Goal: Task Accomplishment & Management: Use online tool/utility

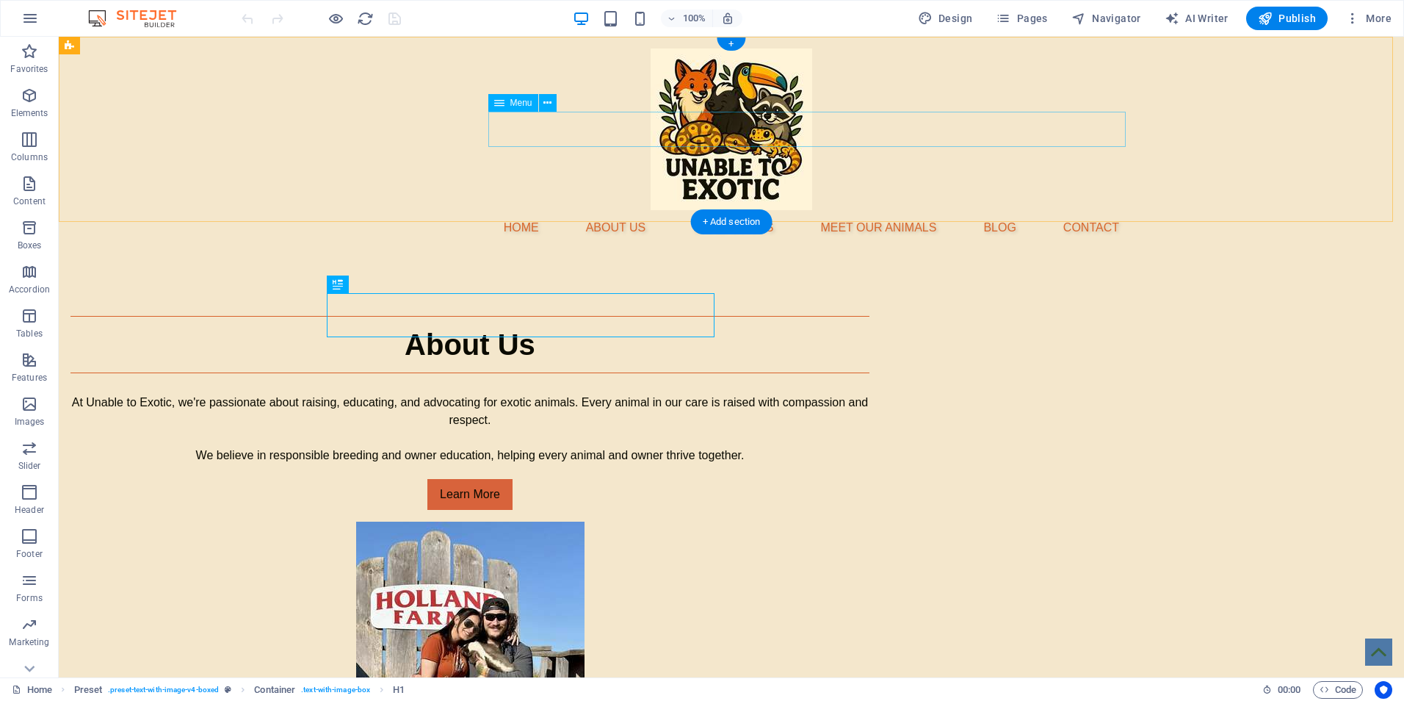
click at [745, 210] on nav "Home About Us Care Guides Meet Our Animals Blog Contact" at bounding box center [731, 227] width 799 height 35
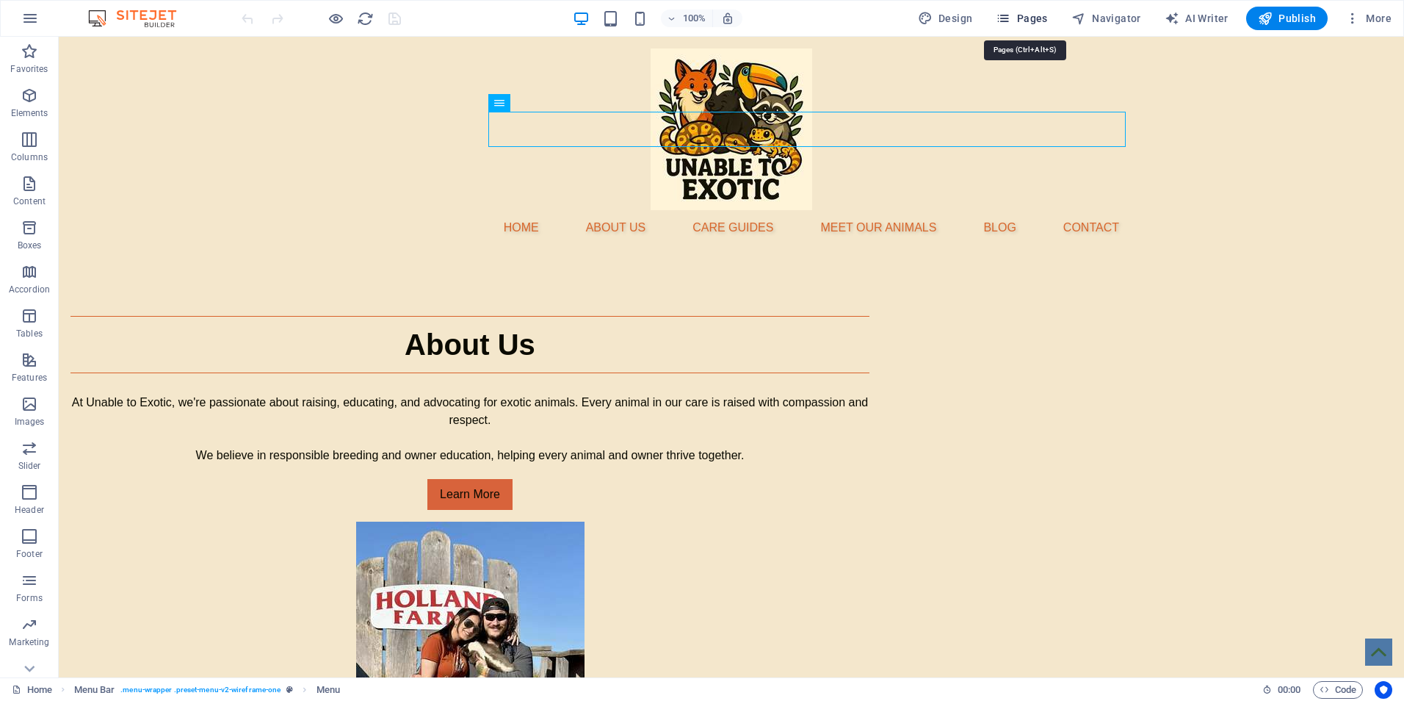
click at [1018, 11] on span "Pages" at bounding box center [1021, 18] width 51 height 15
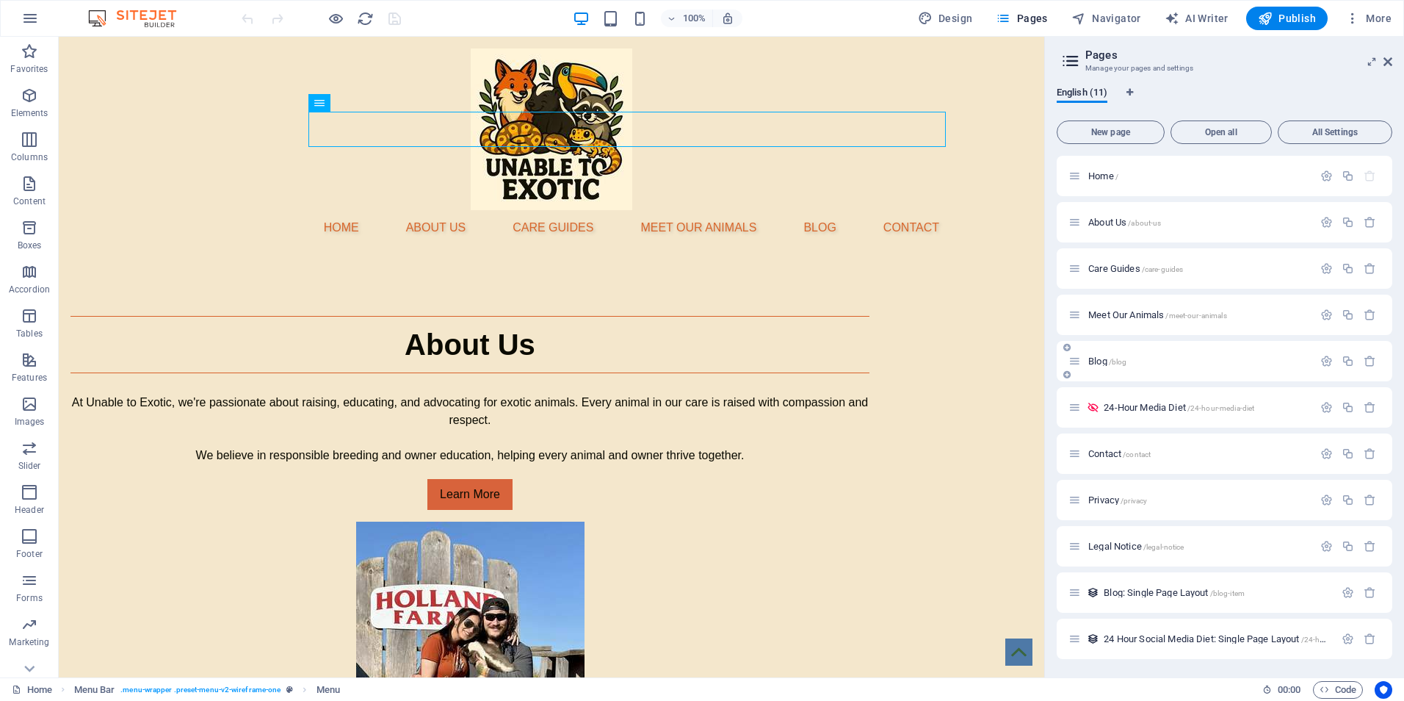
click at [1135, 369] on div "Blog /blog" at bounding box center [1191, 361] width 245 height 17
click at [1080, 367] on div "Blog /blog" at bounding box center [1191, 361] width 245 height 17
click at [1079, 360] on icon at bounding box center [1075, 361] width 12 height 12
click at [1213, 366] on div "Blog /blog" at bounding box center [1191, 361] width 245 height 17
click at [1263, 356] on p "Blog /blog" at bounding box center [1198, 361] width 220 height 10
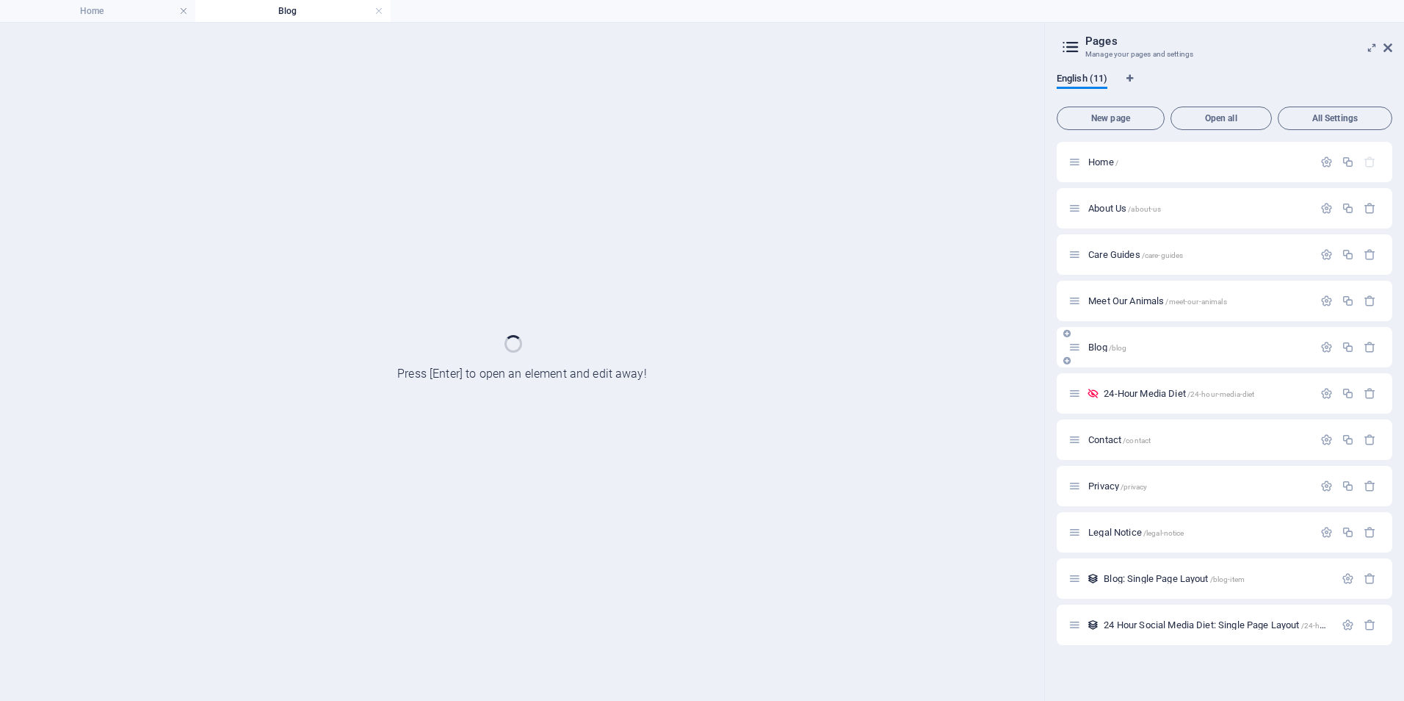
click at [1263, 356] on div "Blog /blog" at bounding box center [1225, 347] width 336 height 40
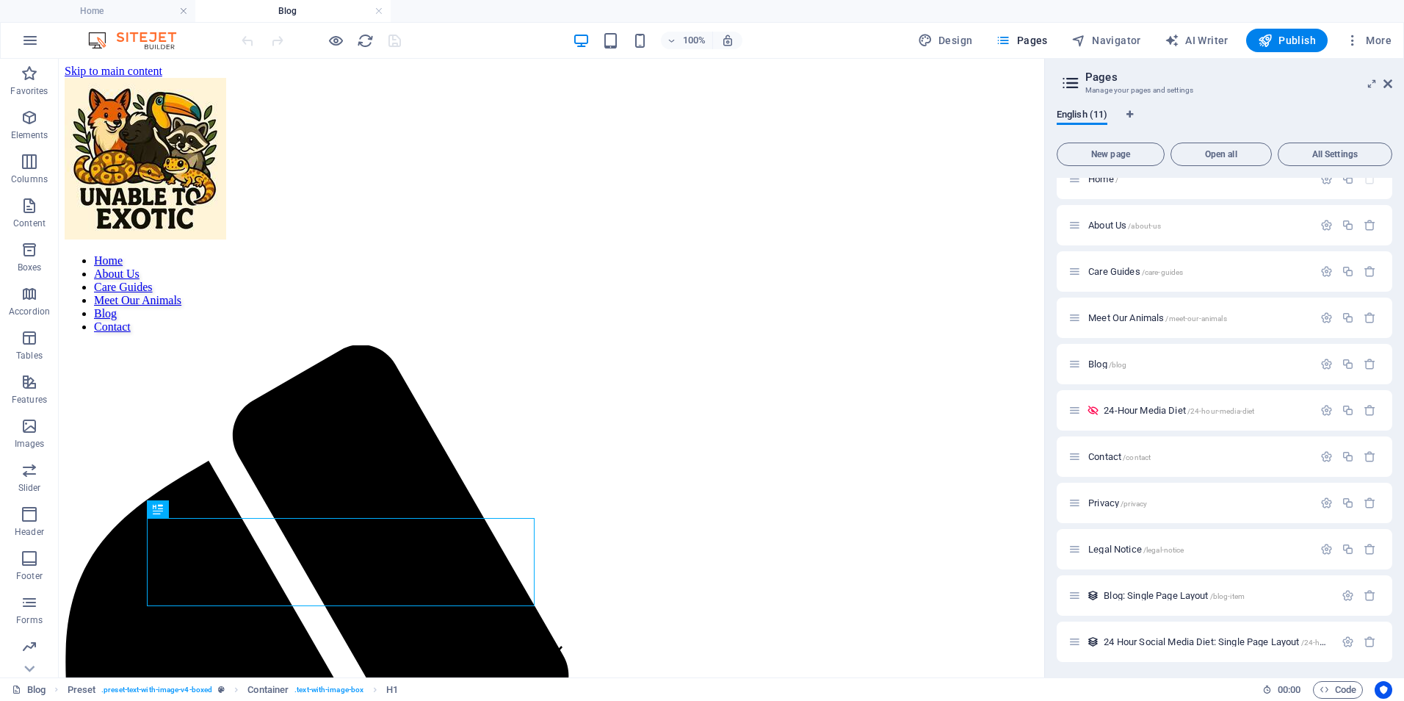
scroll to position [21, 0]
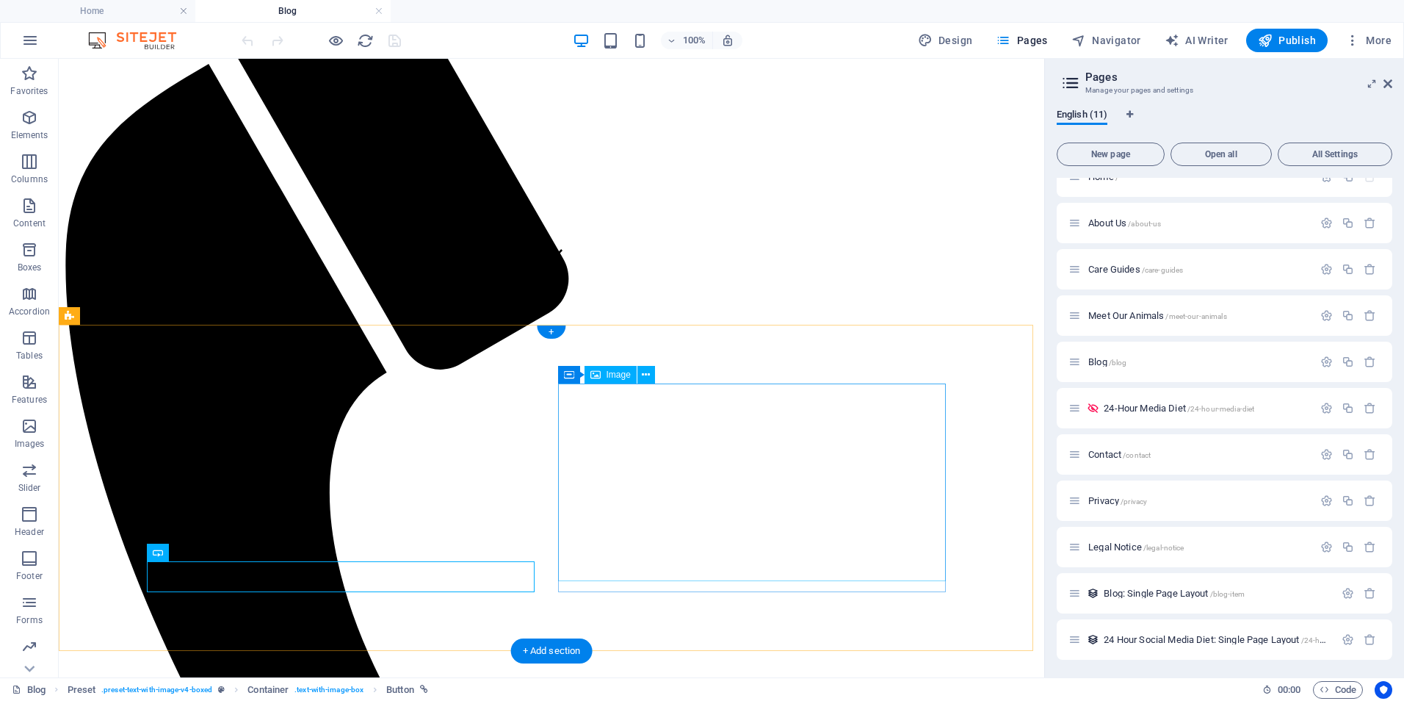
scroll to position [389, 0]
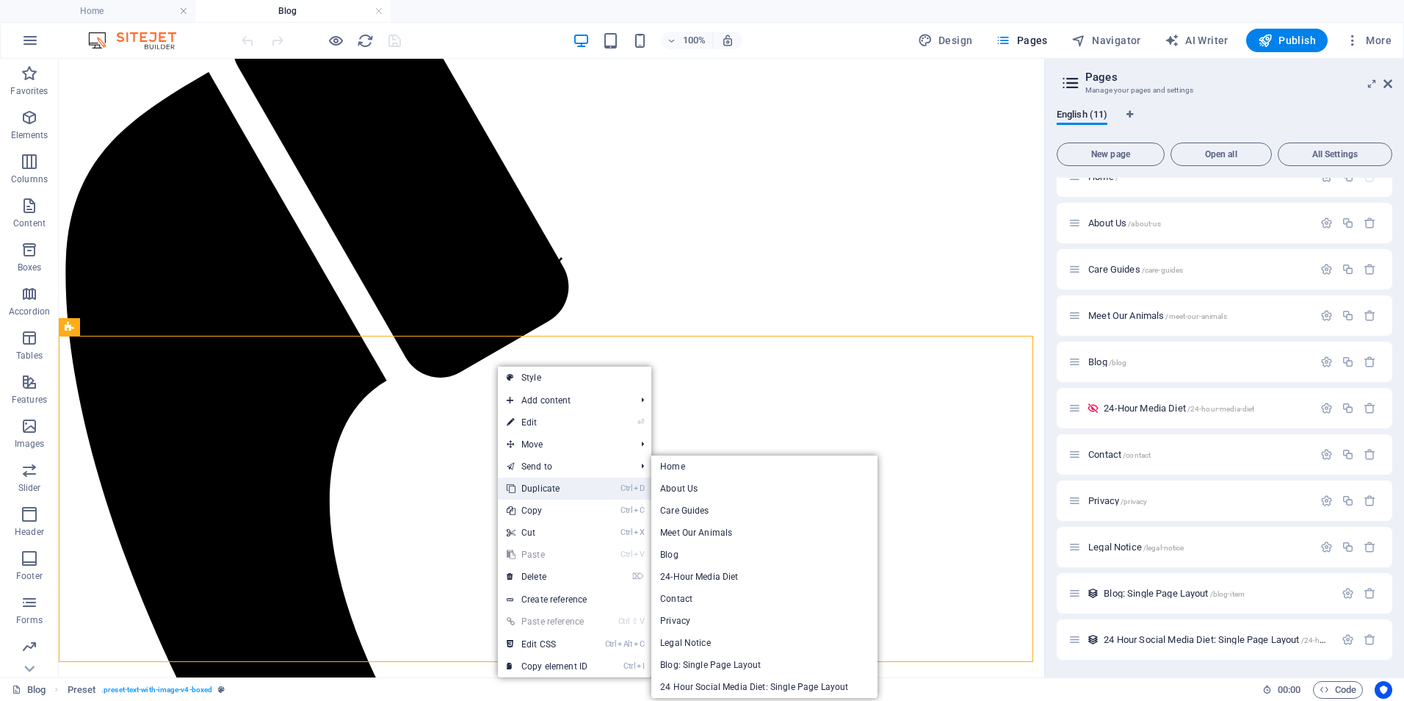
click at [544, 487] on link "Ctrl D Duplicate" at bounding box center [547, 488] width 98 height 22
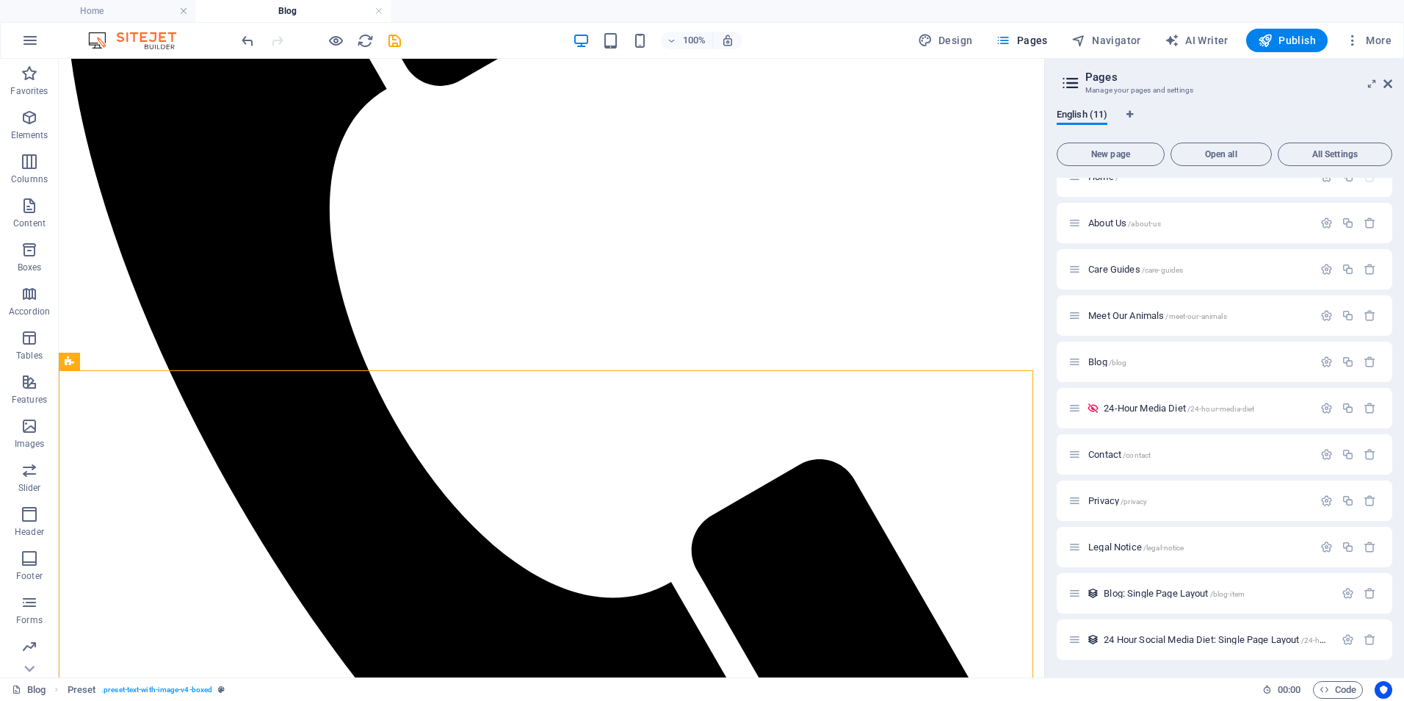
scroll to position [724, 0]
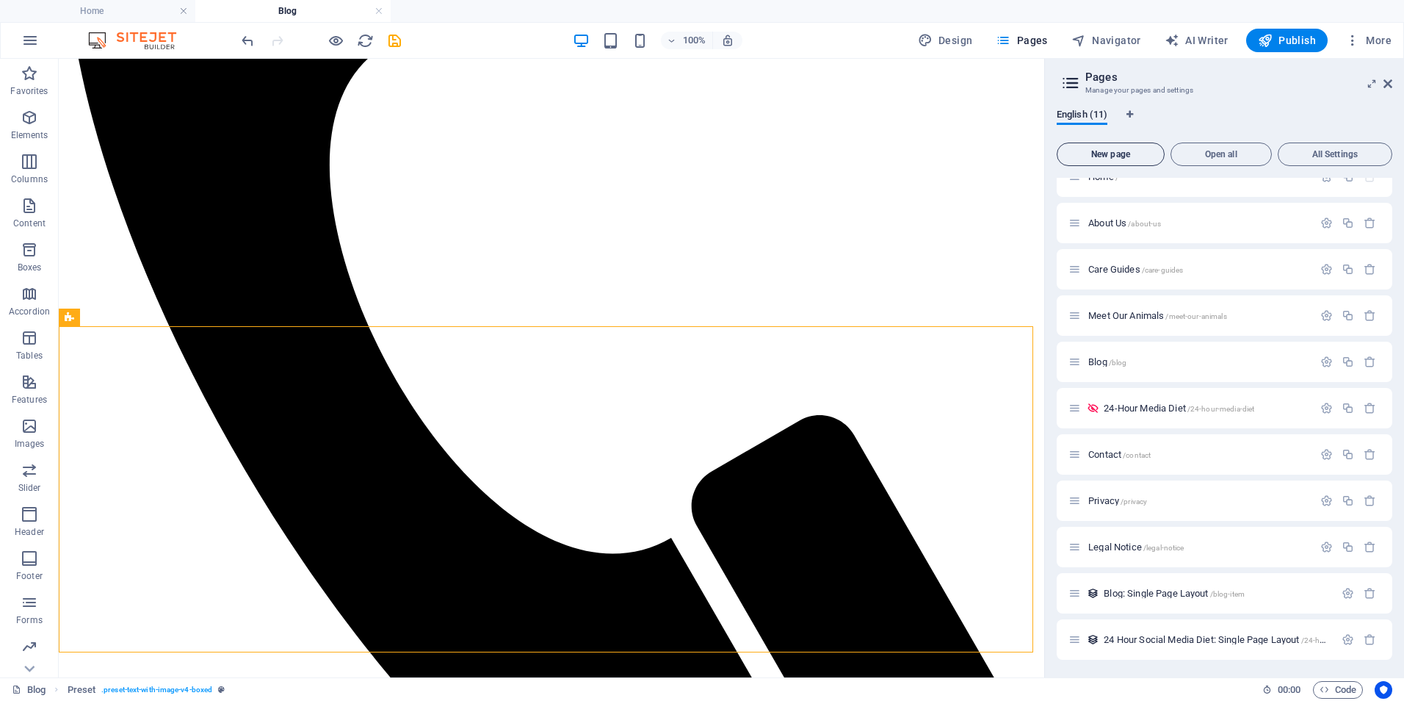
click at [1102, 159] on button "New page" at bounding box center [1111, 154] width 108 height 24
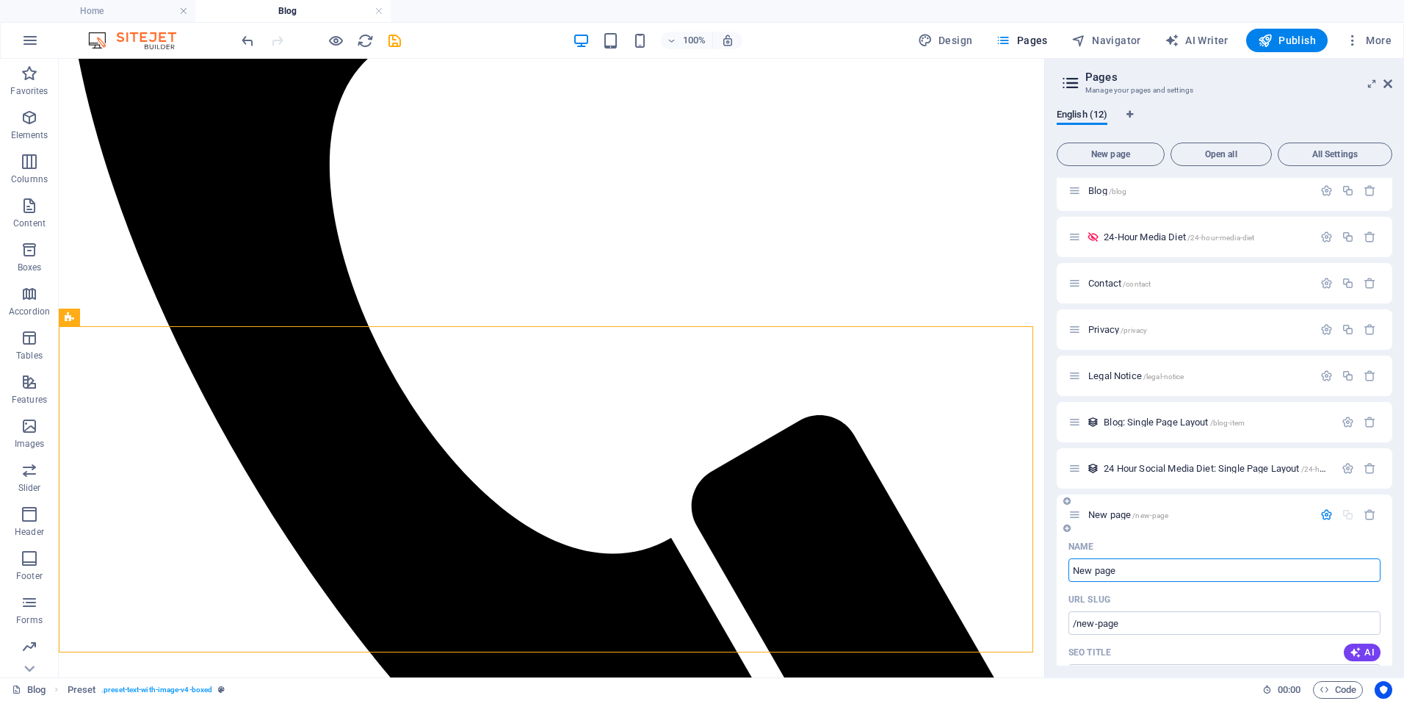
scroll to position [188, 0]
click at [1370, 521] on icon "button" at bounding box center [1370, 519] width 12 height 12
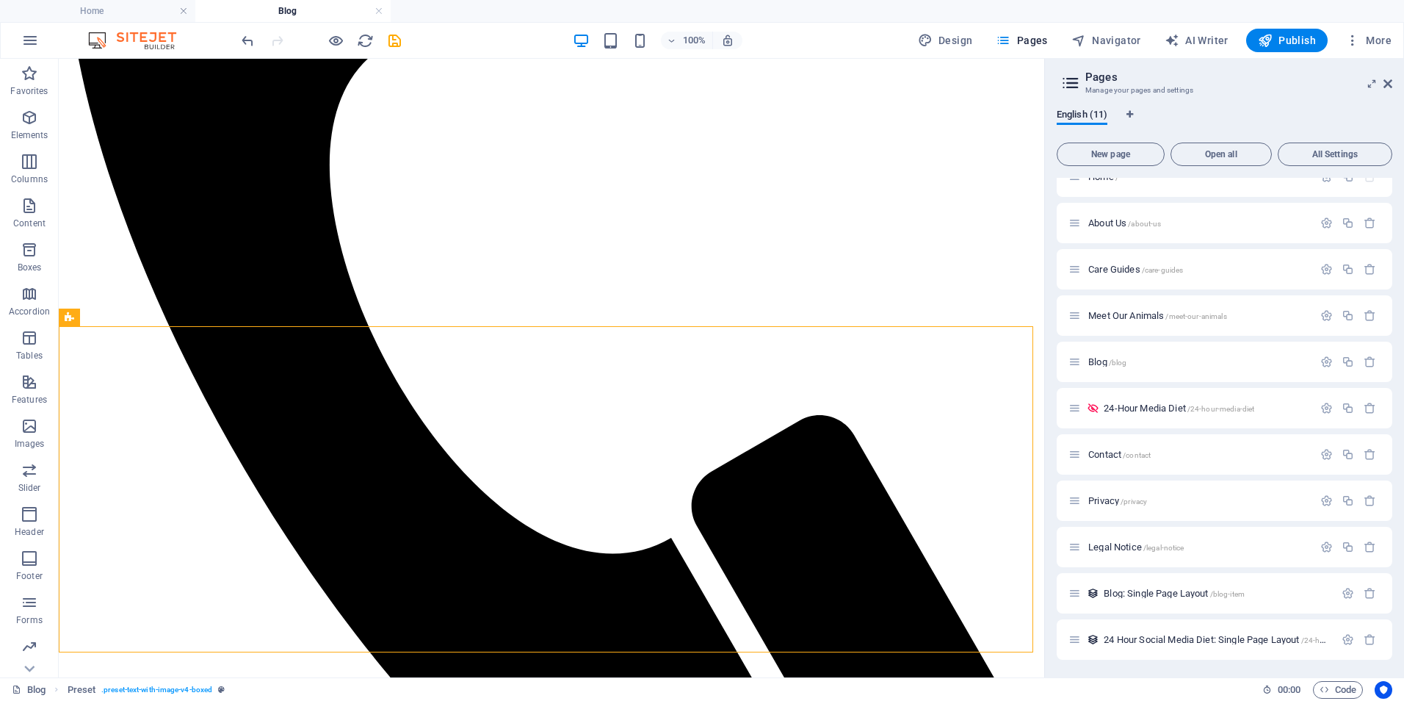
scroll to position [21, 0]
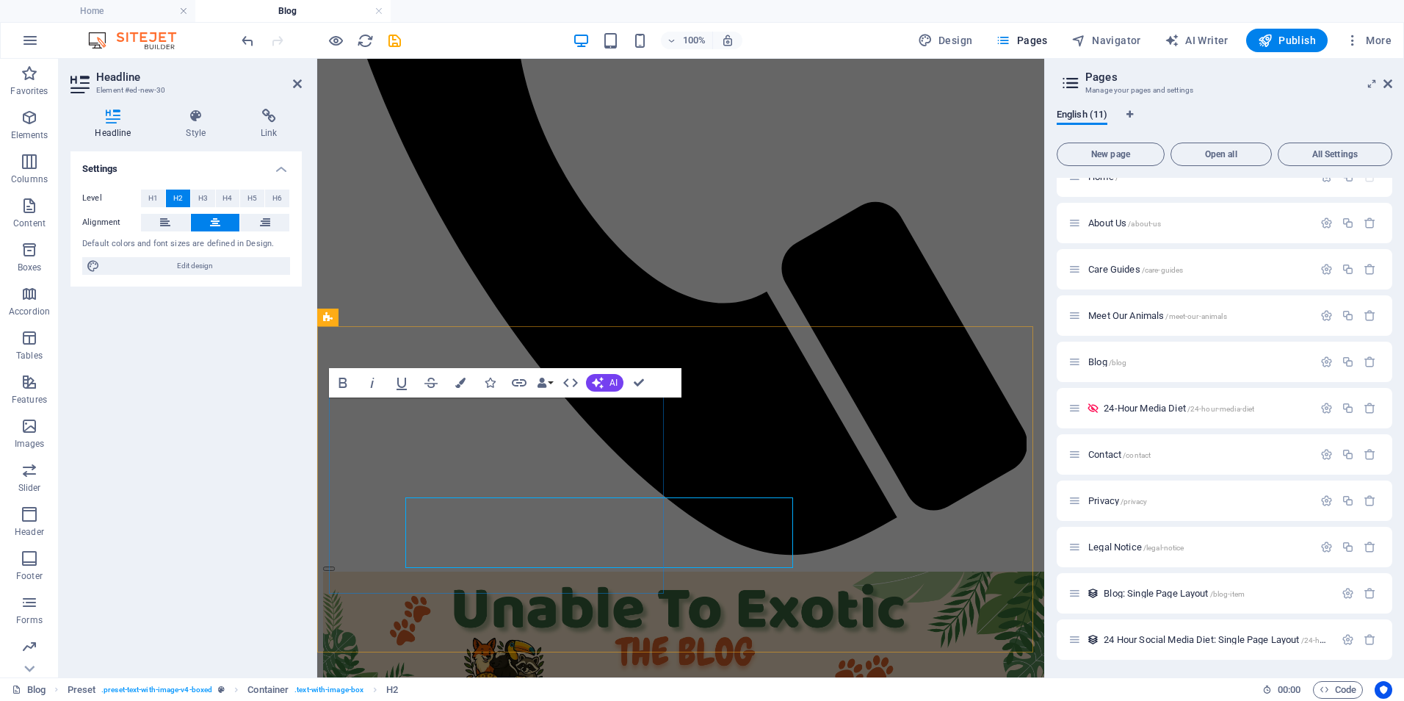
scroll to position [624, 0]
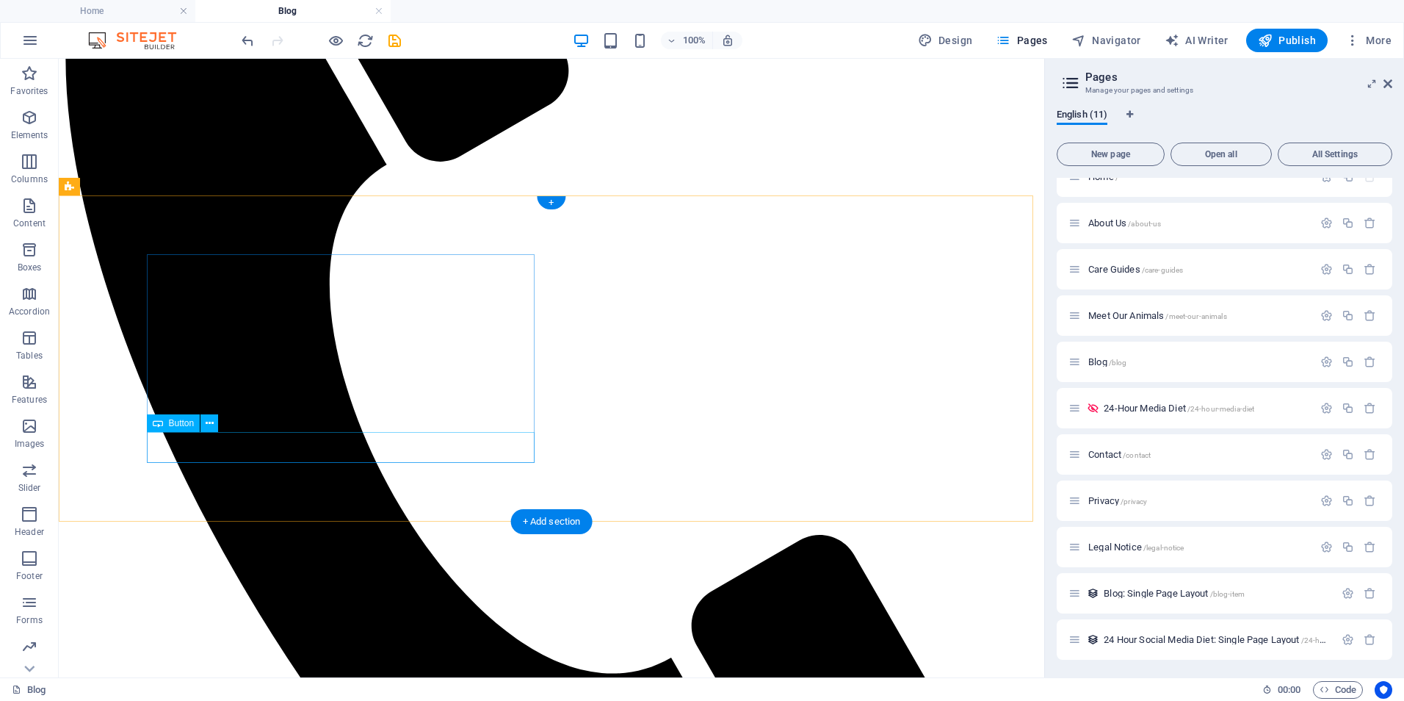
scroll to position [724, 0]
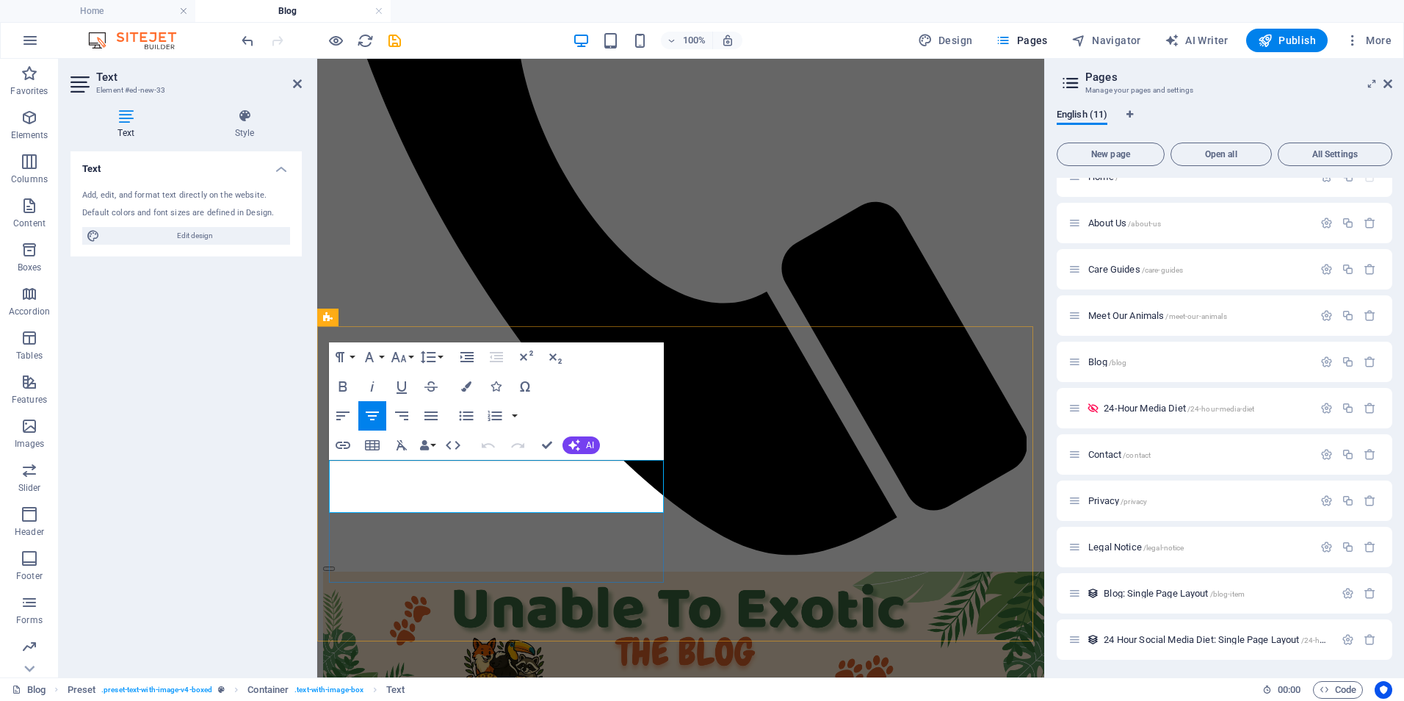
scroll to position [624, 0]
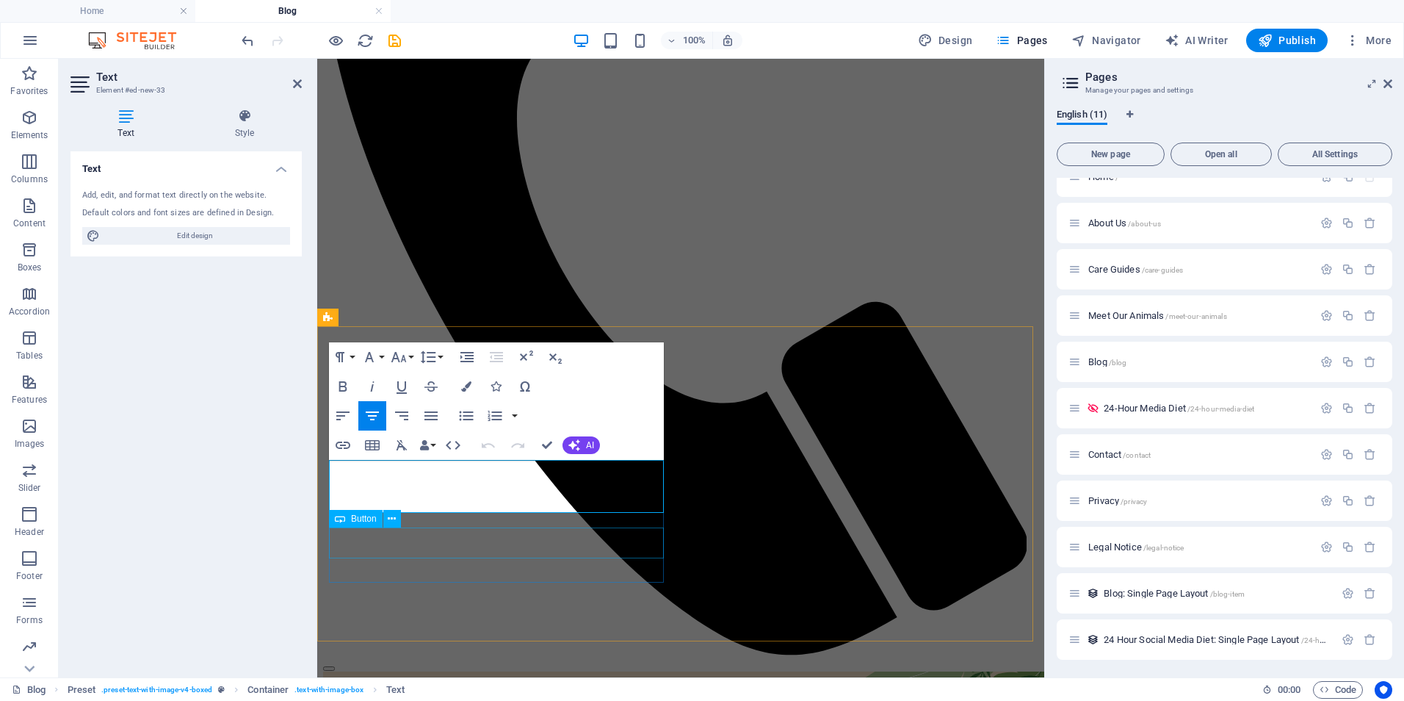
drag, startPoint x: 611, startPoint y: 553, endPoint x: 870, endPoint y: 555, distance: 259.3
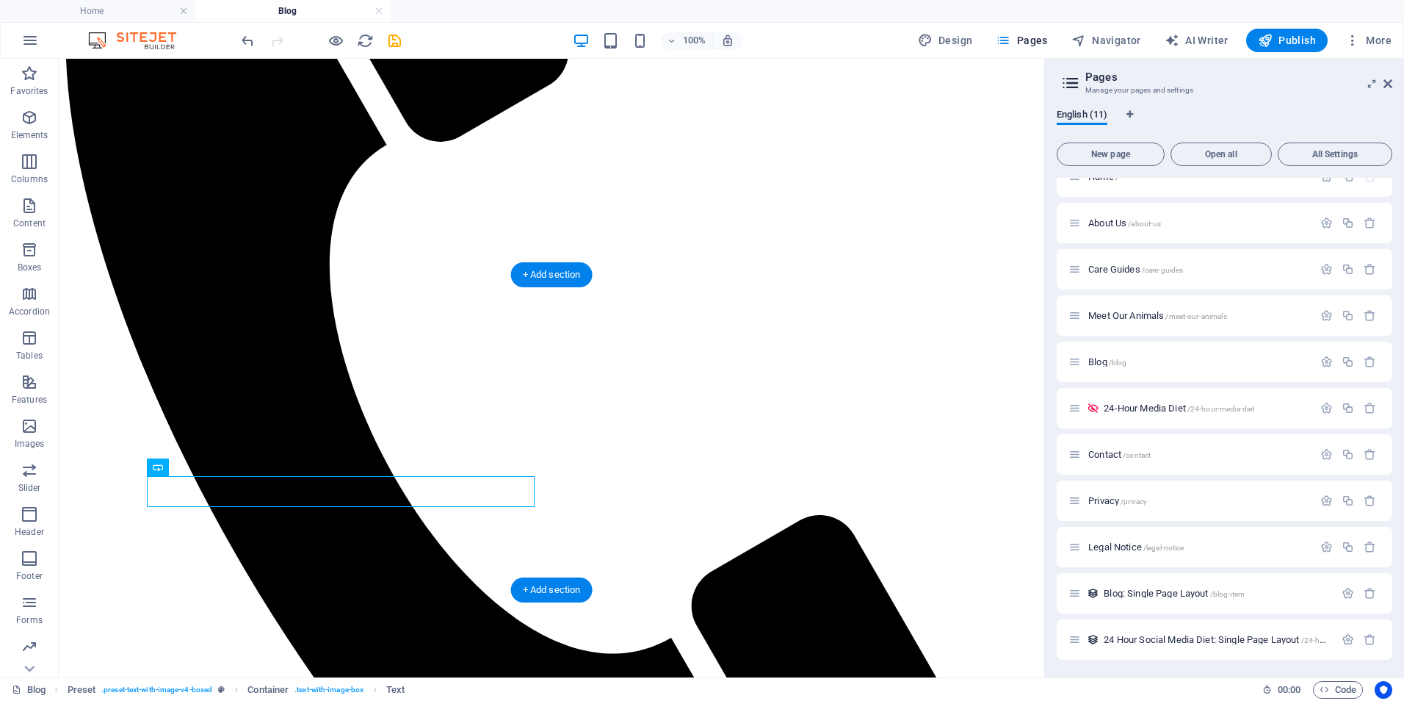
scroll to position [724, 0]
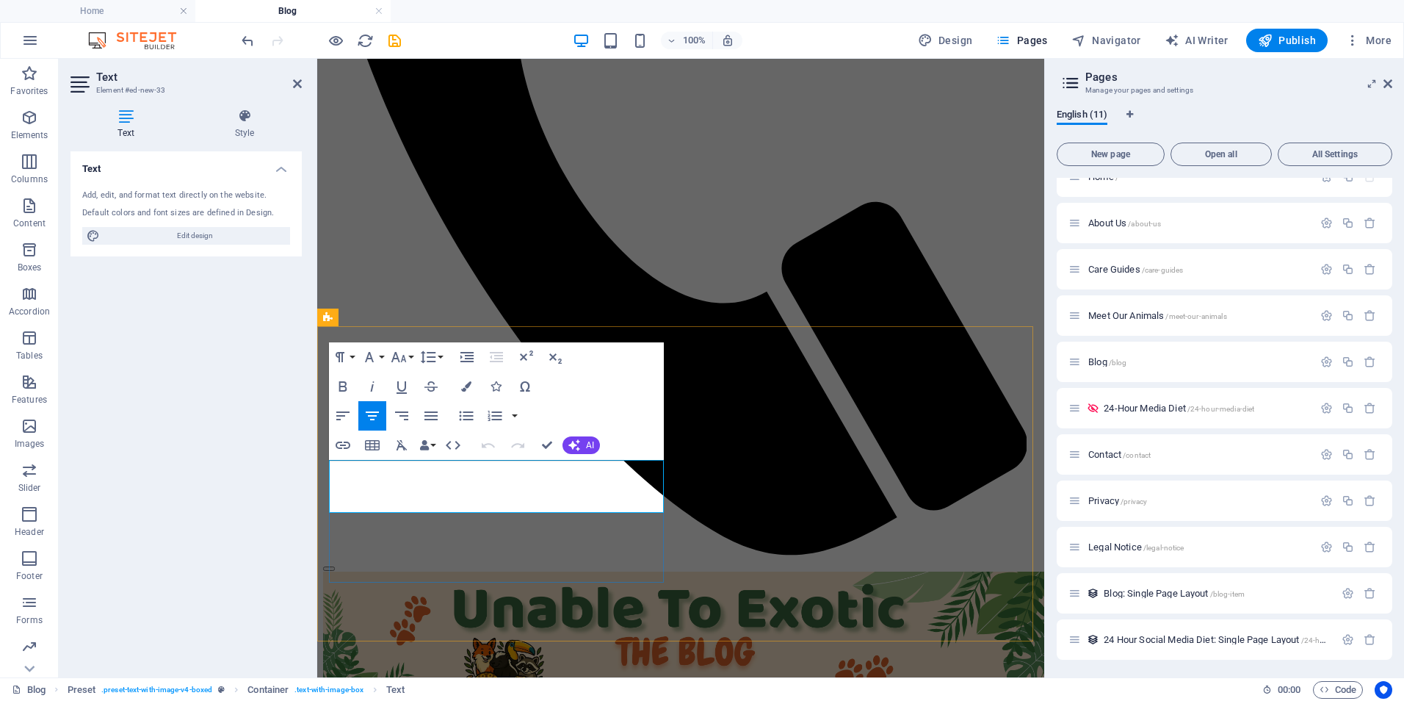
scroll to position [624, 0]
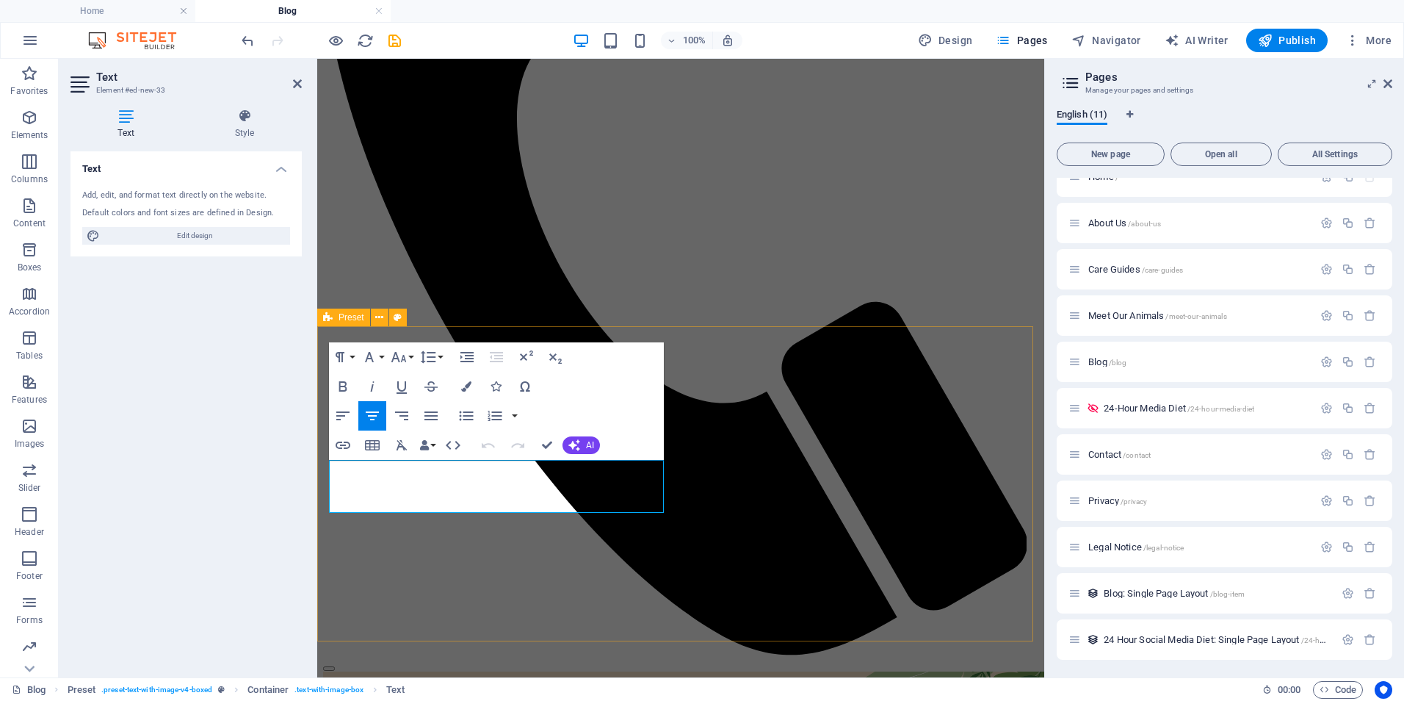
drag, startPoint x: 566, startPoint y: 503, endPoint x: 326, endPoint y: 464, distance: 242.6
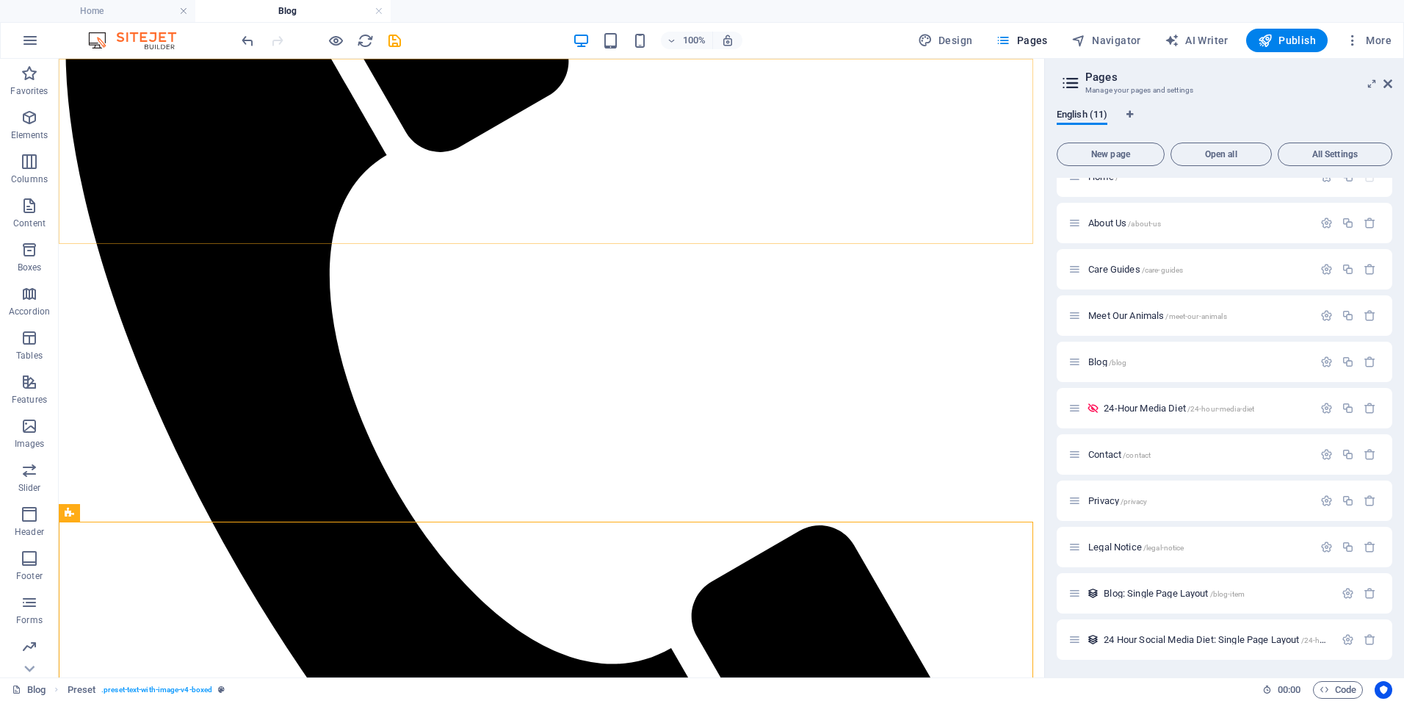
scroll to position [724, 0]
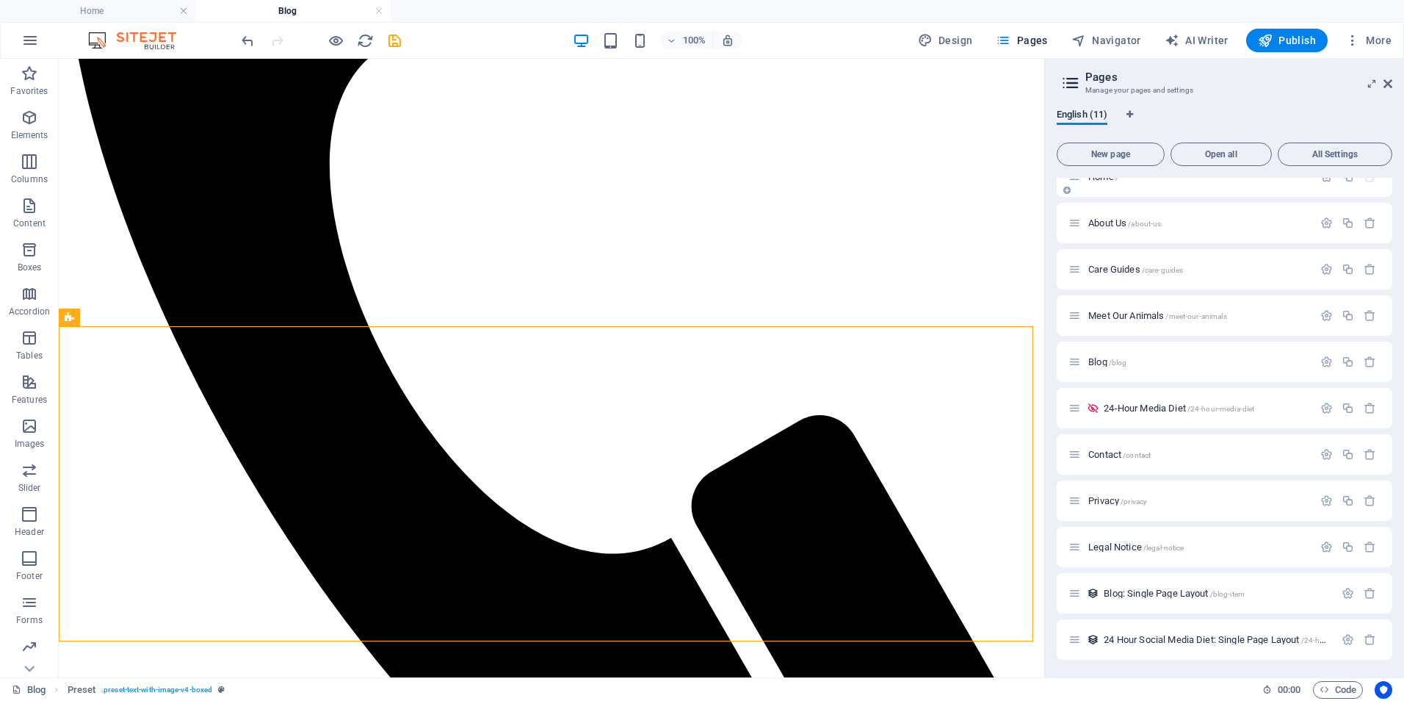
click at [1303, 181] on p "Home /" at bounding box center [1198, 177] width 220 height 10
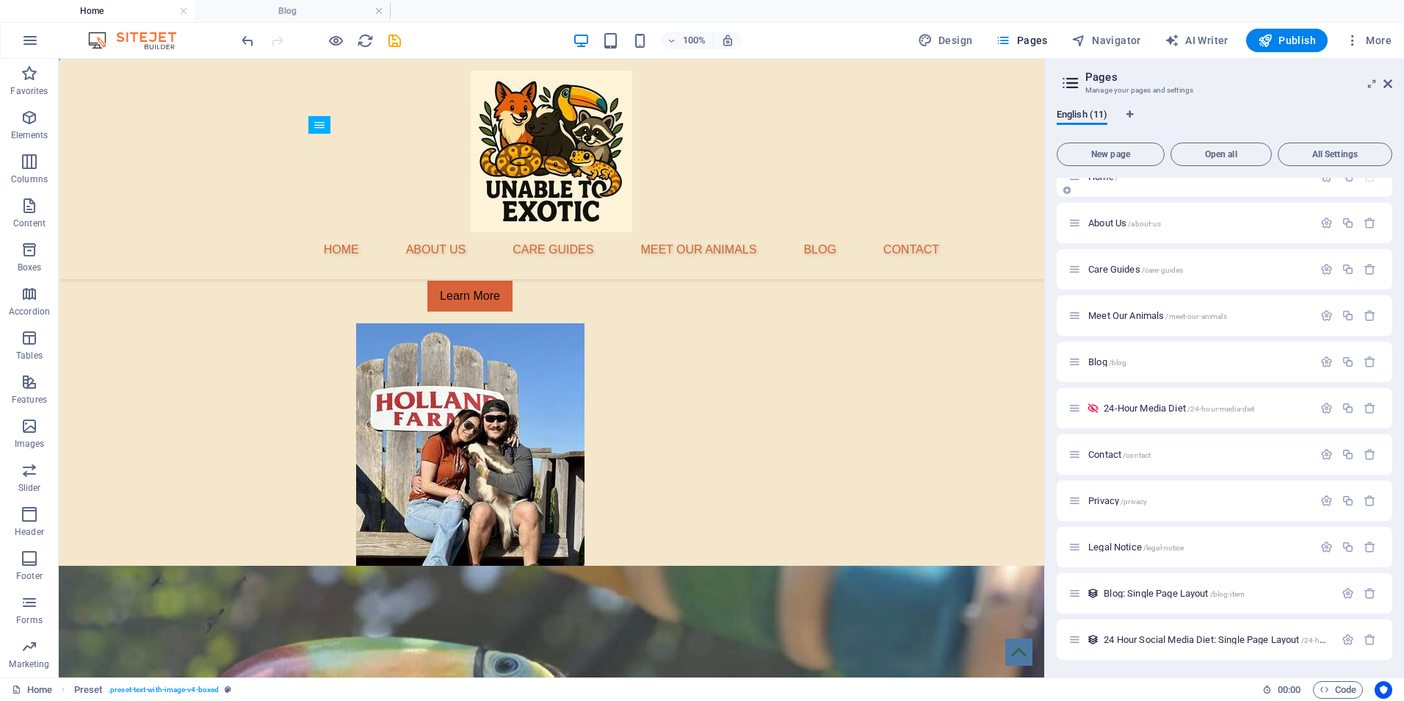
click at [1303, 181] on p "Home /" at bounding box center [1198, 177] width 220 height 10
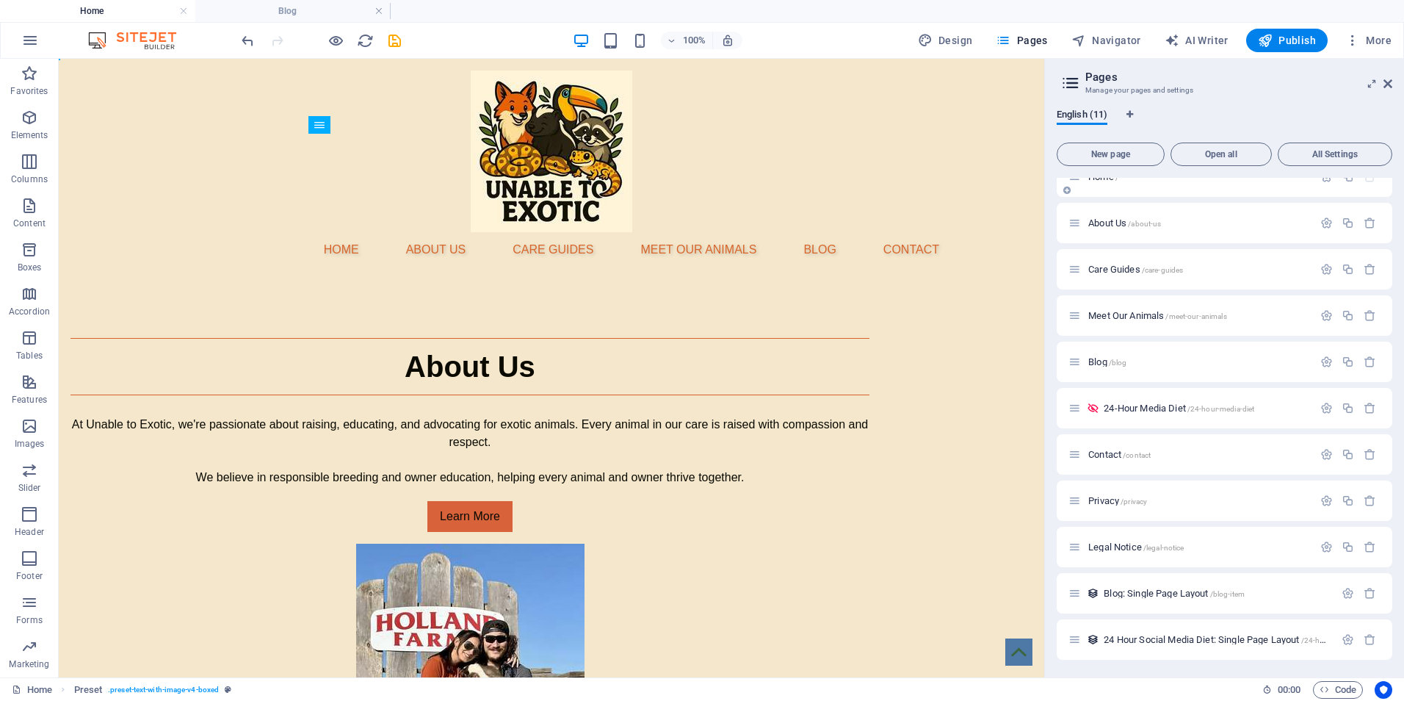
scroll to position [0, 0]
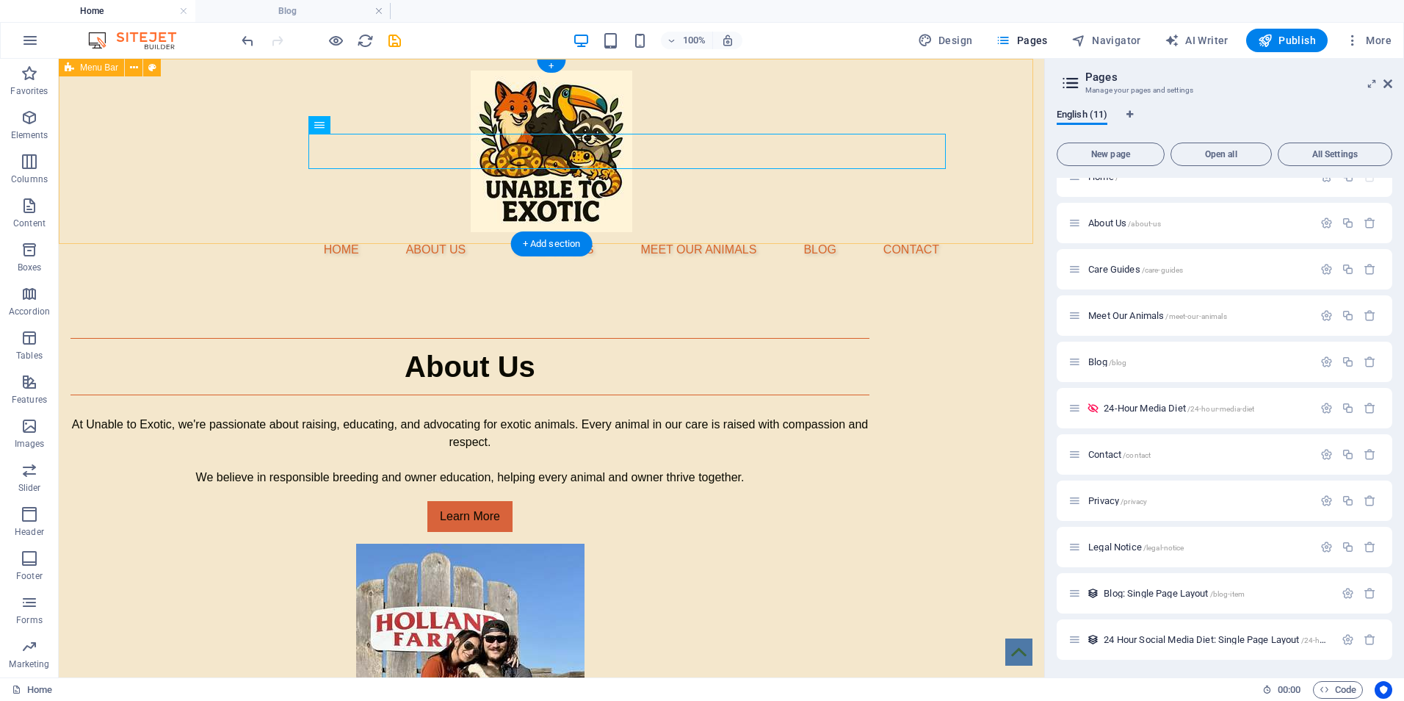
click at [989, 115] on div "Home About Us Care Guides Meet Our Animals Blog Contact" at bounding box center [552, 169] width 986 height 220
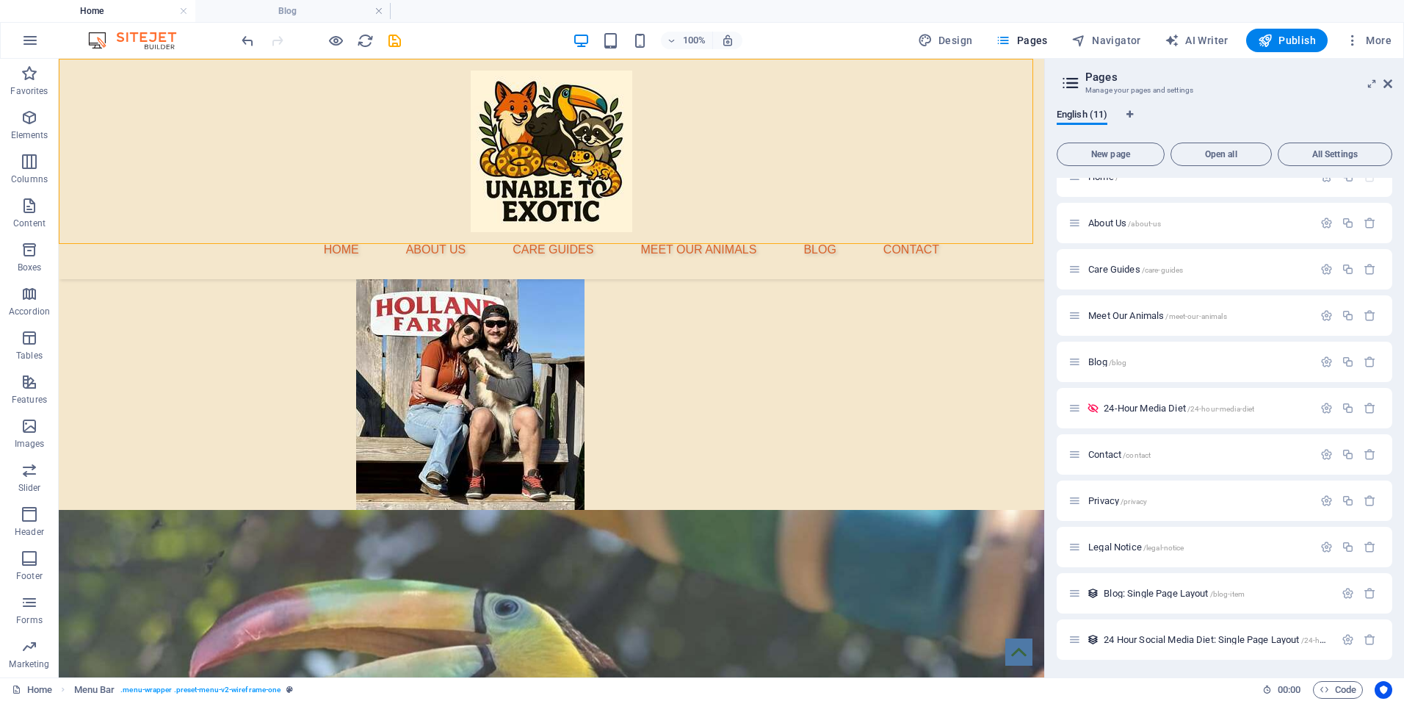
scroll to position [391, 0]
